Goal: Task Accomplishment & Management: Complete application form

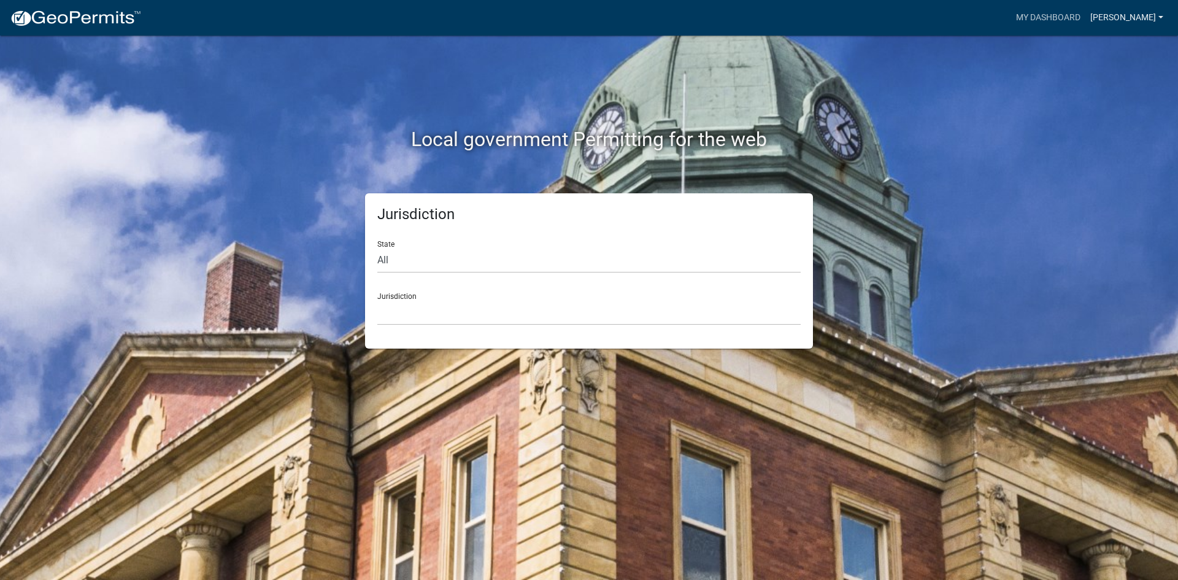
click at [1149, 14] on link "[PERSON_NAME]" at bounding box center [1127, 17] width 83 height 23
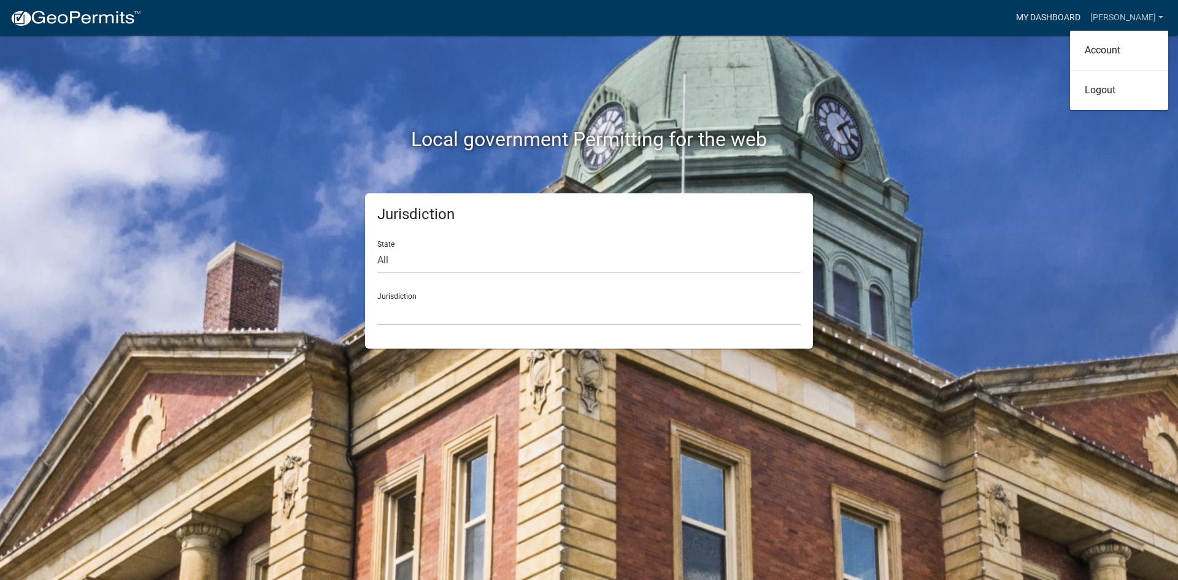
click at [1086, 10] on link "My Dashboard" at bounding box center [1048, 17] width 74 height 23
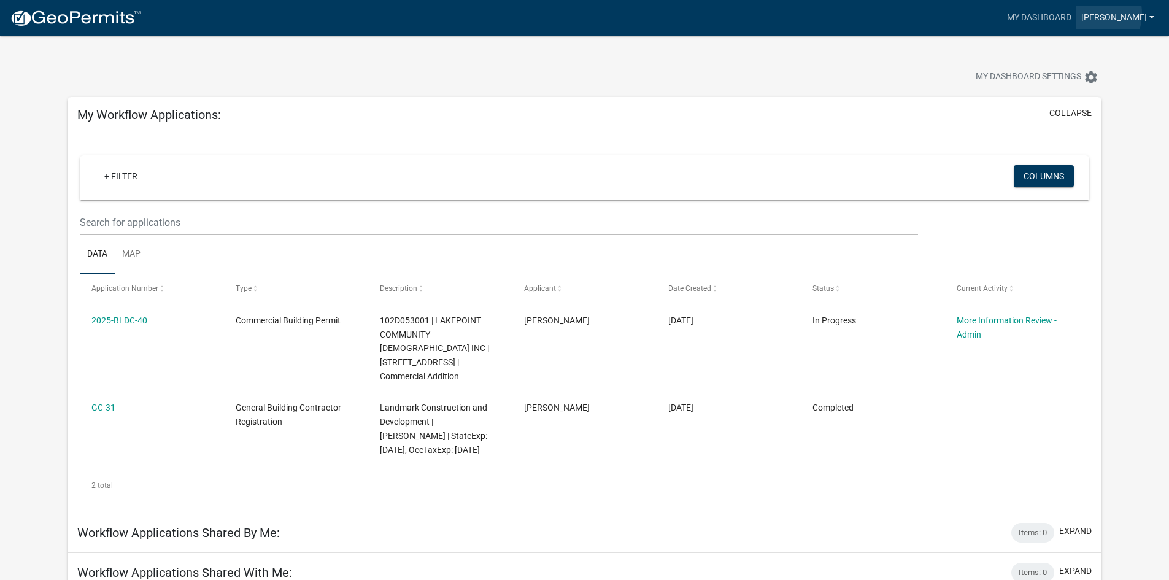
click at [1130, 14] on link "[PERSON_NAME]" at bounding box center [1117, 17] width 83 height 23
click at [1092, 48] on link "Account" at bounding box center [1110, 50] width 98 height 29
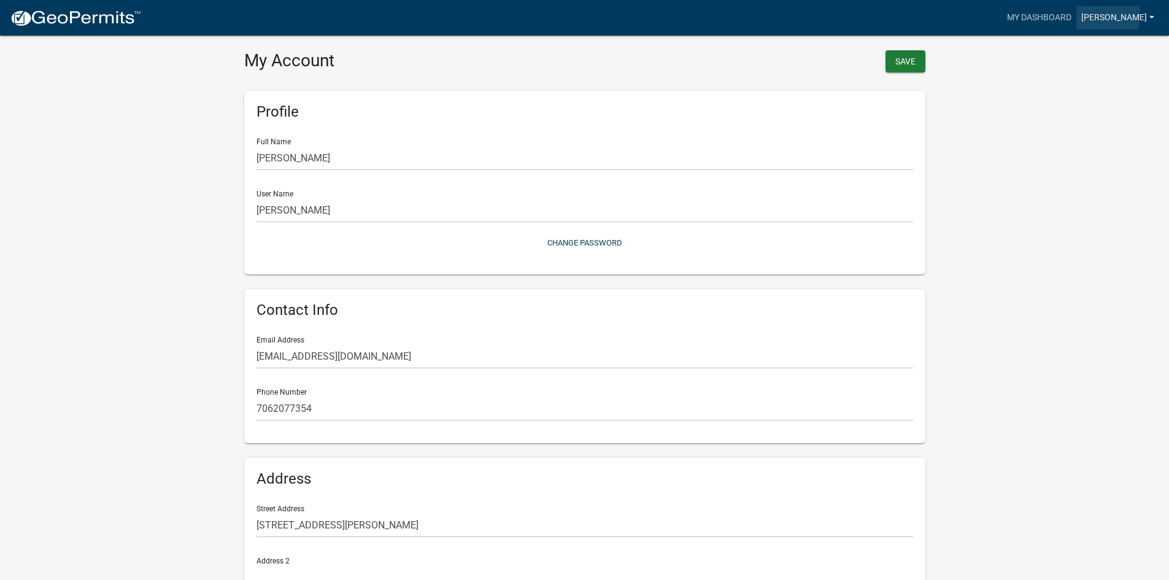
click at [1128, 14] on link "[PERSON_NAME]" at bounding box center [1117, 17] width 83 height 23
click at [1148, 19] on link "[PERSON_NAME]" at bounding box center [1117, 17] width 83 height 23
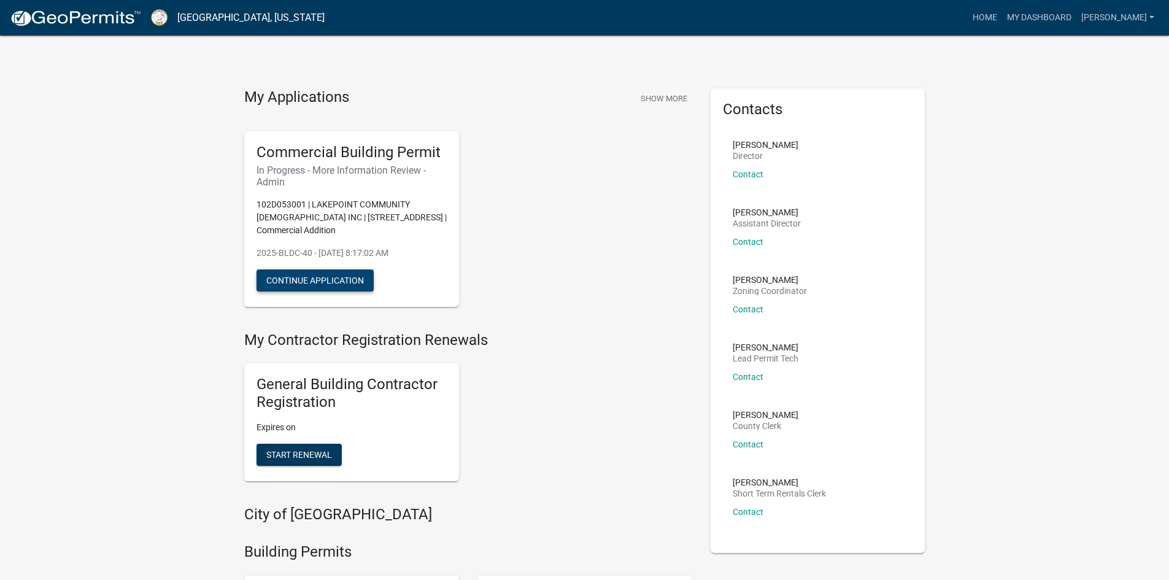
click at [366, 269] on button "Continue Application" at bounding box center [315, 280] width 117 height 22
click at [1140, 21] on link "[PERSON_NAME]" at bounding box center [1117, 17] width 83 height 23
click at [1118, 83] on link "Logout" at bounding box center [1110, 89] width 98 height 29
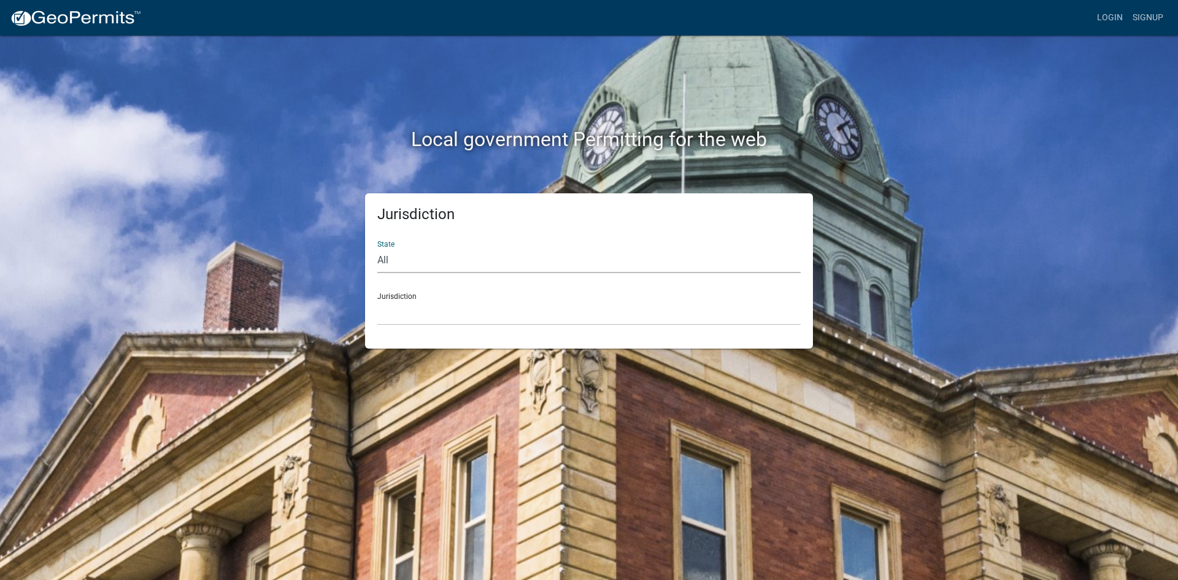
click at [523, 259] on select "All Colorado Georgia Indiana Iowa Kansas Minnesota Ohio South Carolina Wisconsin" at bounding box center [588, 260] width 423 height 25
click at [1034, 220] on div "Local government Permitting for the web Jurisdiction State All Colorado Georgia…" at bounding box center [589, 290] width 1178 height 580
click at [1106, 18] on link "Login" at bounding box center [1110, 17] width 36 height 23
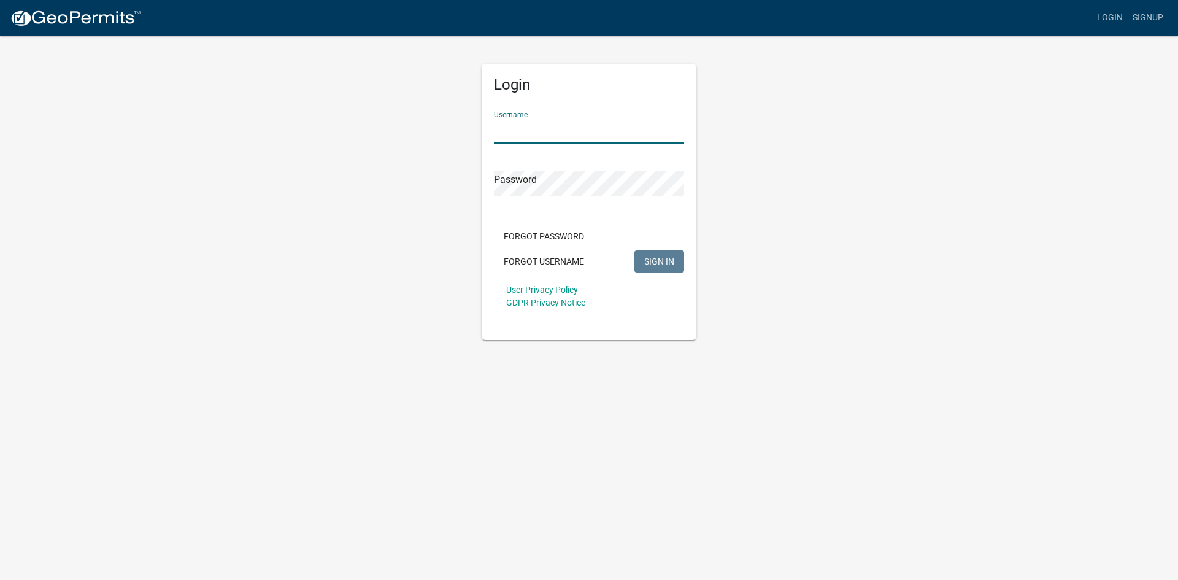
click at [548, 134] on input "Username" at bounding box center [589, 130] width 190 height 25
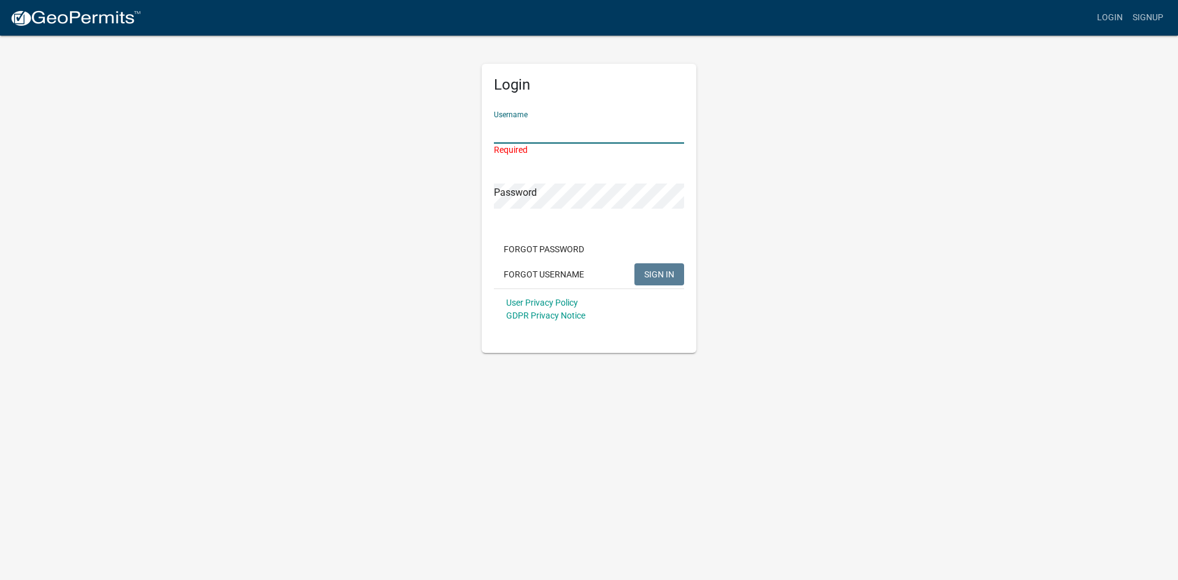
type input "bburgess"
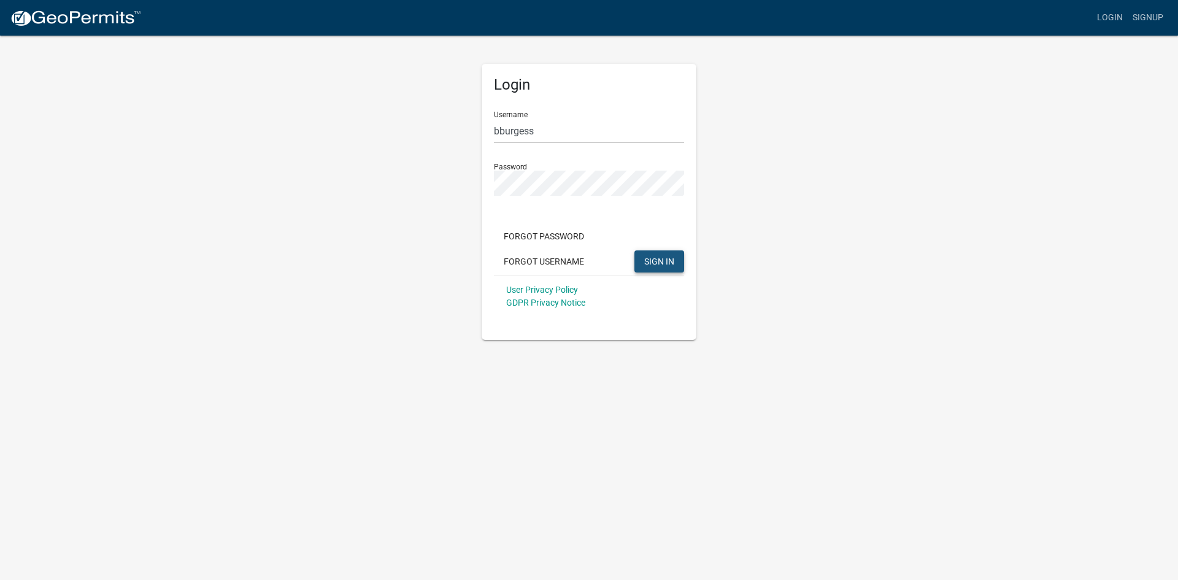
click at [657, 258] on span "SIGN IN" at bounding box center [659, 261] width 30 height 10
